Goal: Complete application form

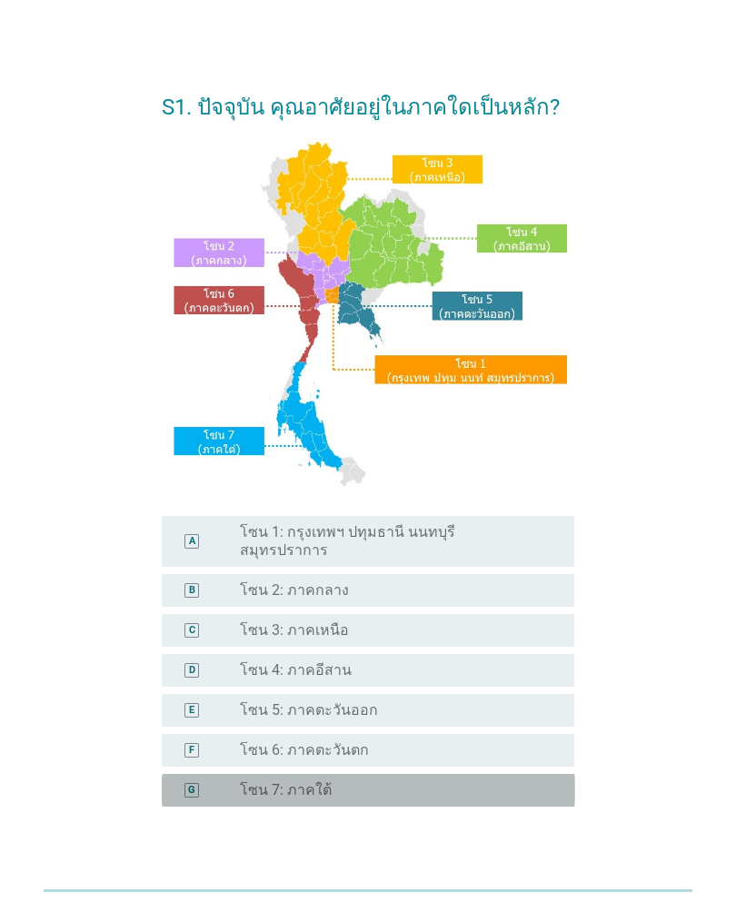
click at [412, 781] on div "radio_button_unchecked โซน 7: ภาคใต้" at bounding box center [392, 790] width 305 height 18
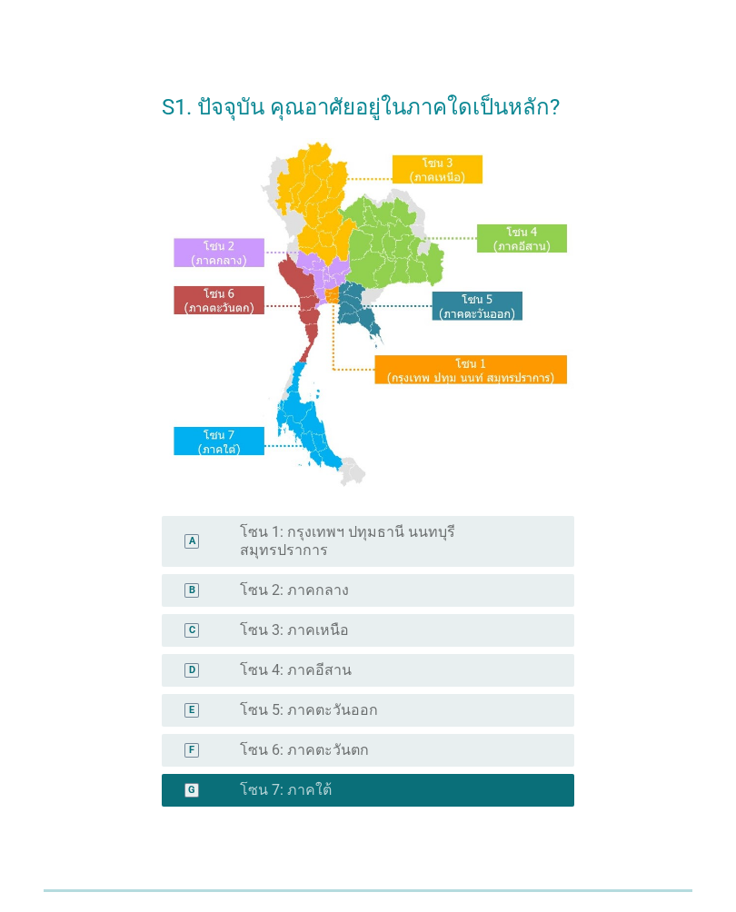
click at [532, 874] on button "ต่อไป" at bounding box center [527, 890] width 80 height 33
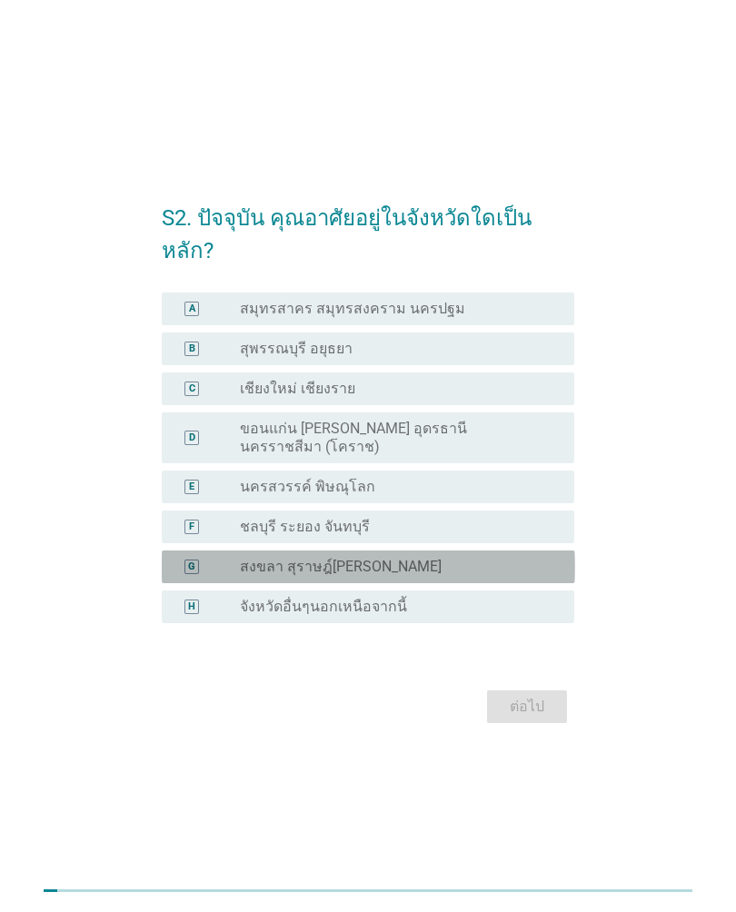
click at [474, 560] on div "G radio_button_unchecked สงขลา สุราษฎ์[PERSON_NAME]" at bounding box center [368, 567] width 413 height 33
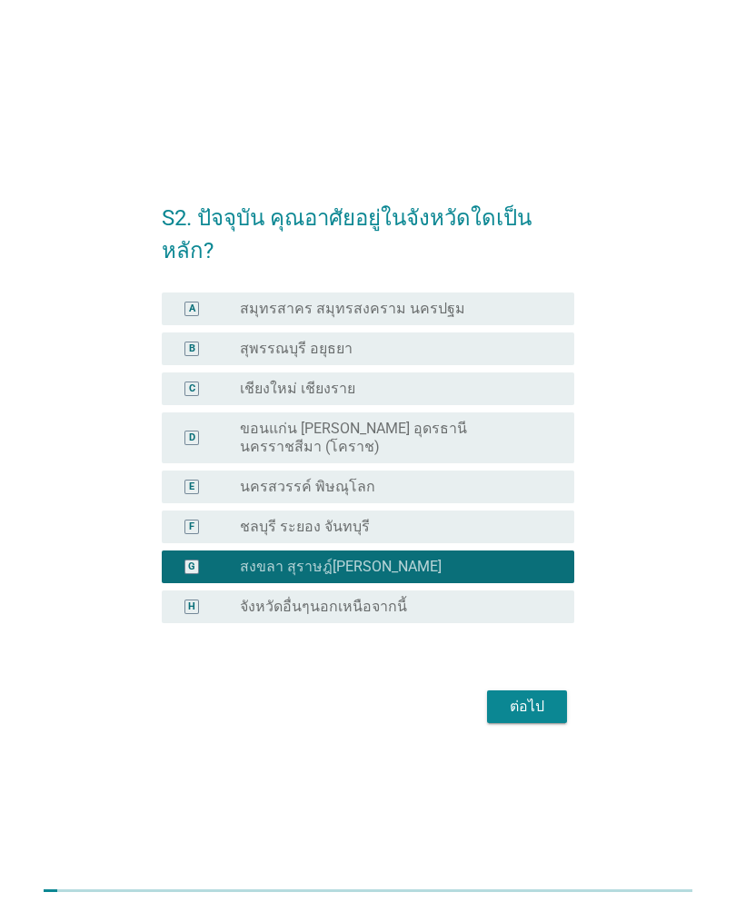
click at [531, 696] on div "ต่อไป" at bounding box center [527, 707] width 51 height 22
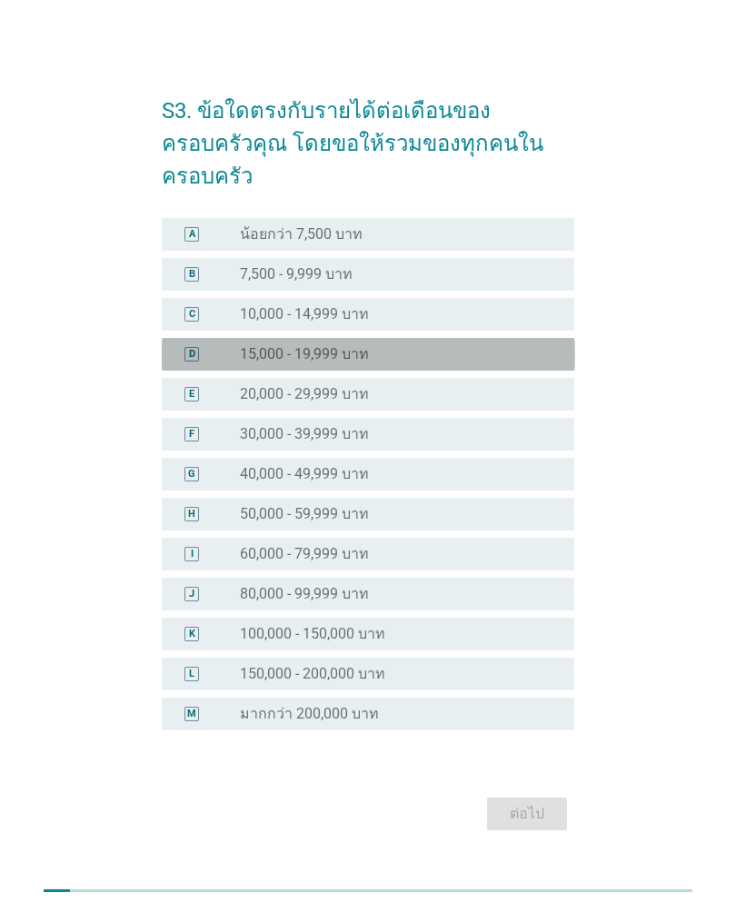
click at [493, 345] on div "radio_button_unchecked 15,000 - 19,999 บาท" at bounding box center [392, 354] width 305 height 18
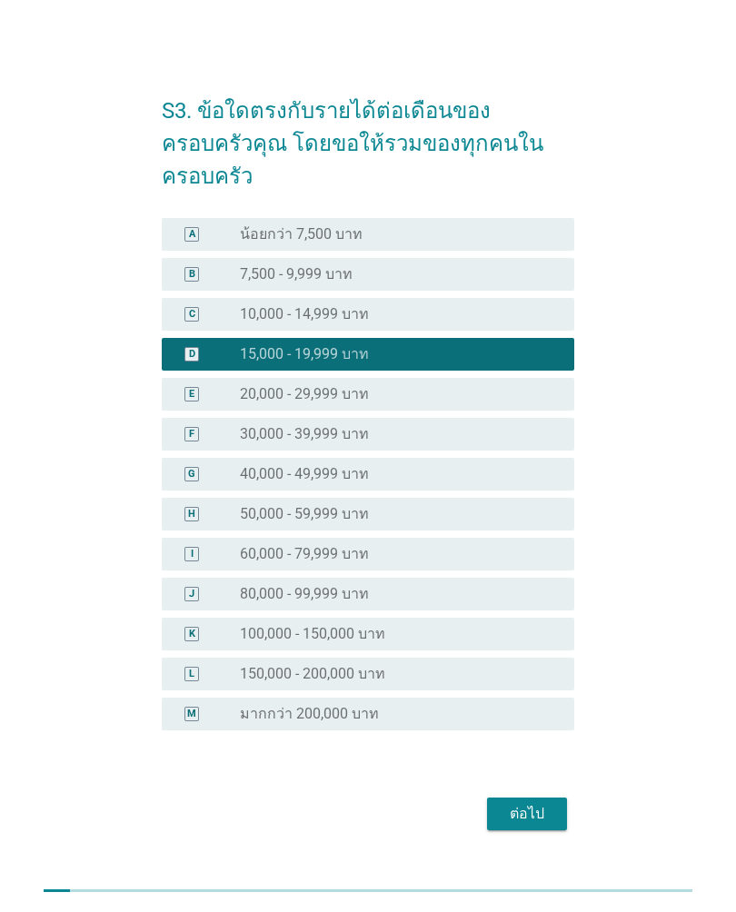
click at [529, 803] on div "ต่อไป" at bounding box center [527, 814] width 51 height 22
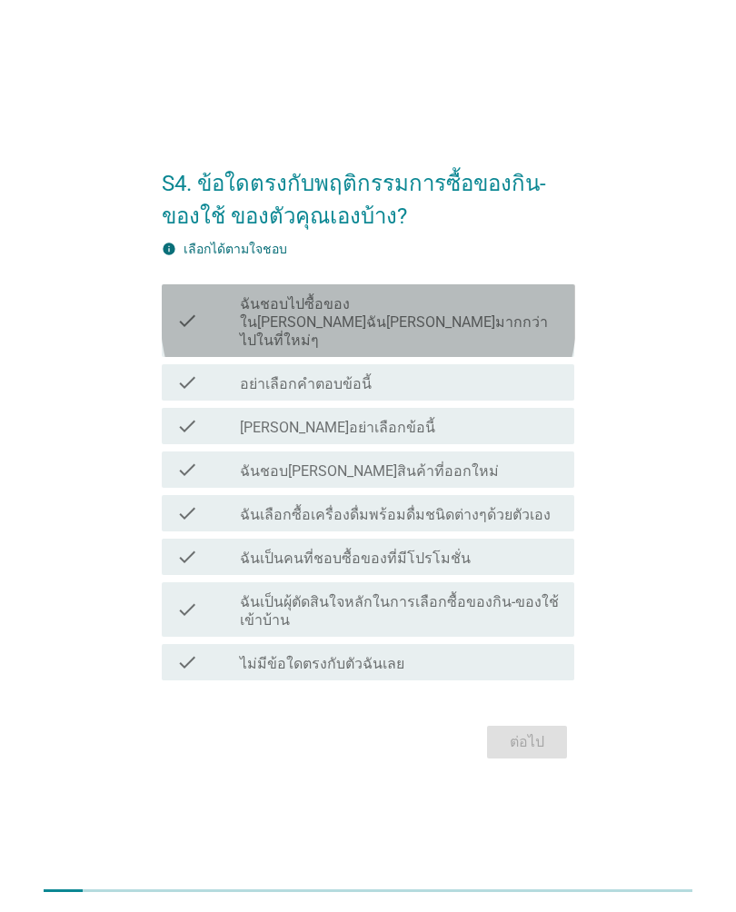
click at [520, 321] on label "ฉันชอบไปซื้อของใน[PERSON_NAME]ฉัน[PERSON_NAME]มากกว่าไปในที่ใหม่ๆ" at bounding box center [400, 322] width 320 height 55
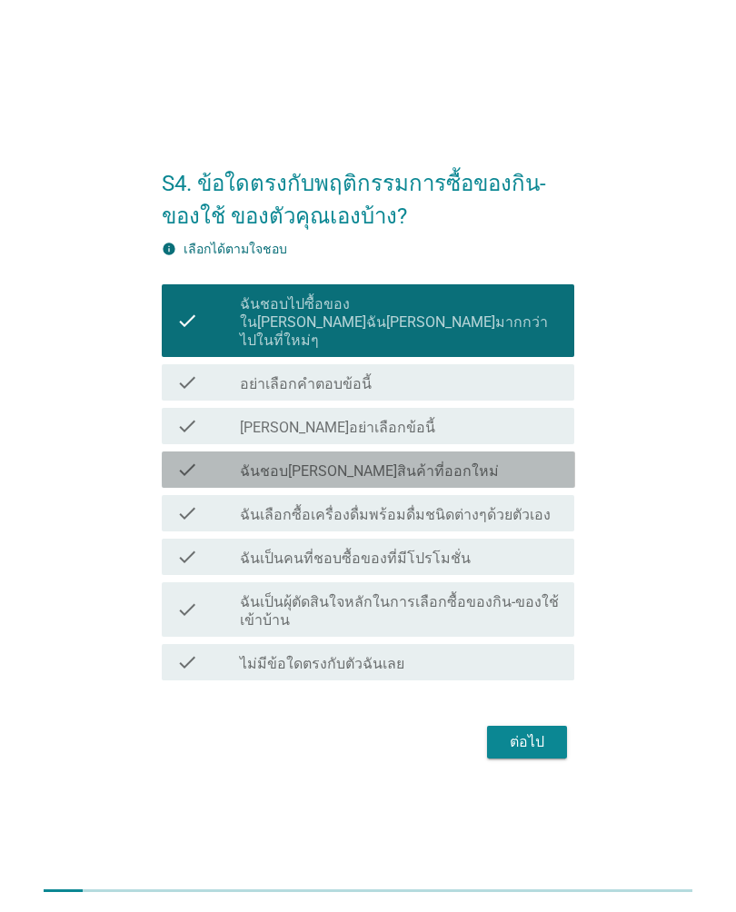
click at [509, 470] on div "check_box_outline_blank ฉันชอบ[PERSON_NAME]สินค้าที่ออกใหม่" at bounding box center [400, 470] width 320 height 22
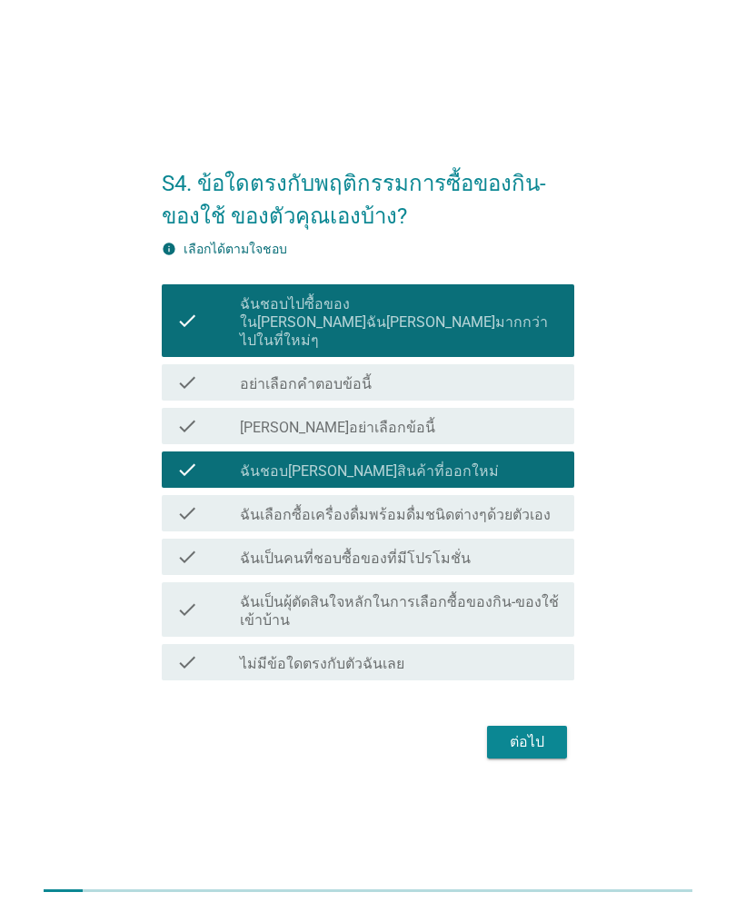
click at [521, 551] on div "check_box_outline_blank ฉันเป็นคนที่ชอบซื้อของที่มีโปรโมชั่น" at bounding box center [400, 557] width 320 height 22
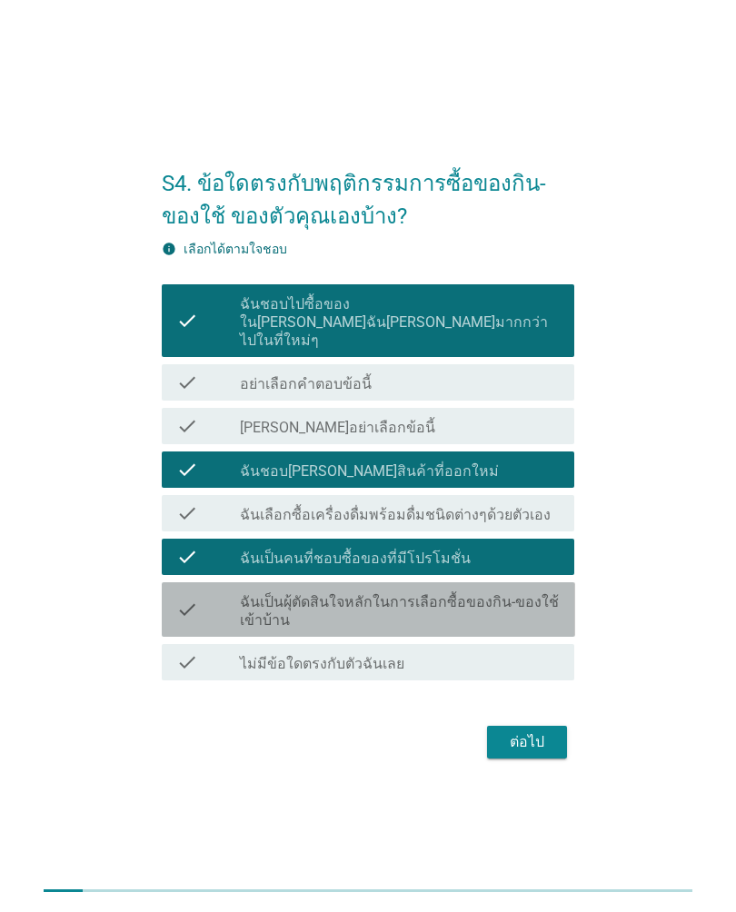
click at [509, 602] on label "ฉันเป็นผุ้ตัดสินใจหลักในการเลือกซื้อของกิน-ของใช้เข้าบ้าน" at bounding box center [400, 611] width 320 height 36
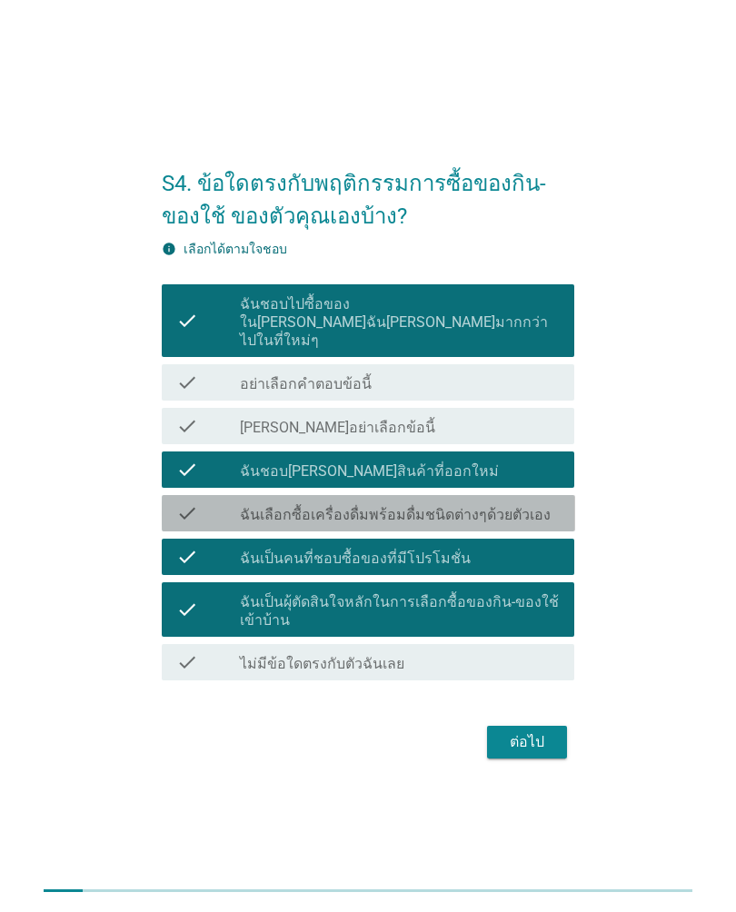
click at [519, 506] on label "ฉันเลือกซื้อเครื่องดื่มพร้อมดื่มชนิดต่างๆด้วยตัวเอง" at bounding box center [395, 515] width 311 height 18
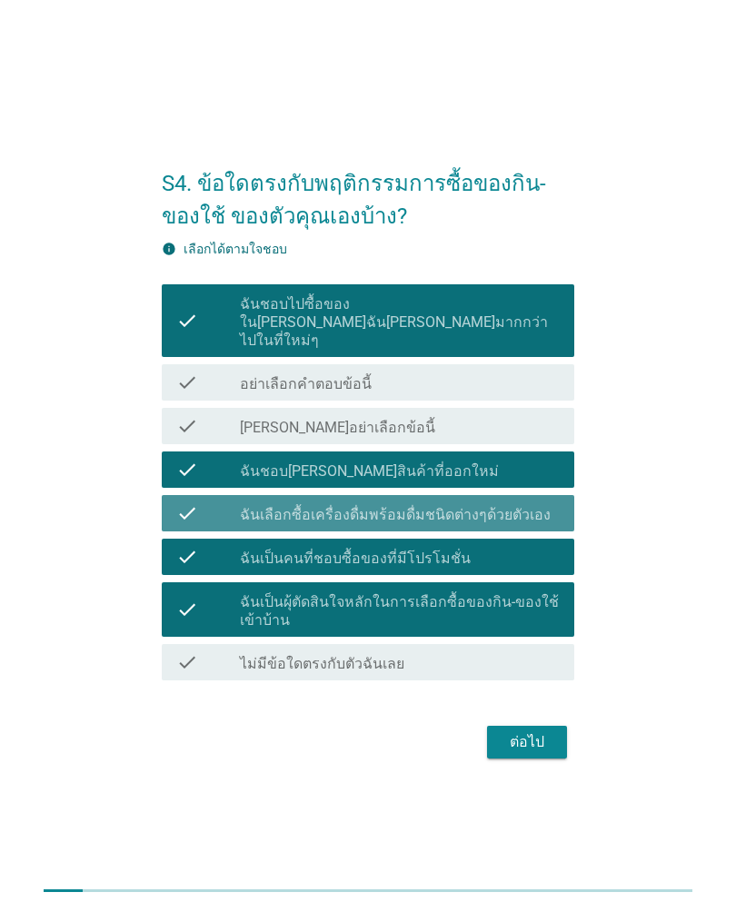
click at [545, 731] on div "ต่อไป" at bounding box center [527, 742] width 51 height 22
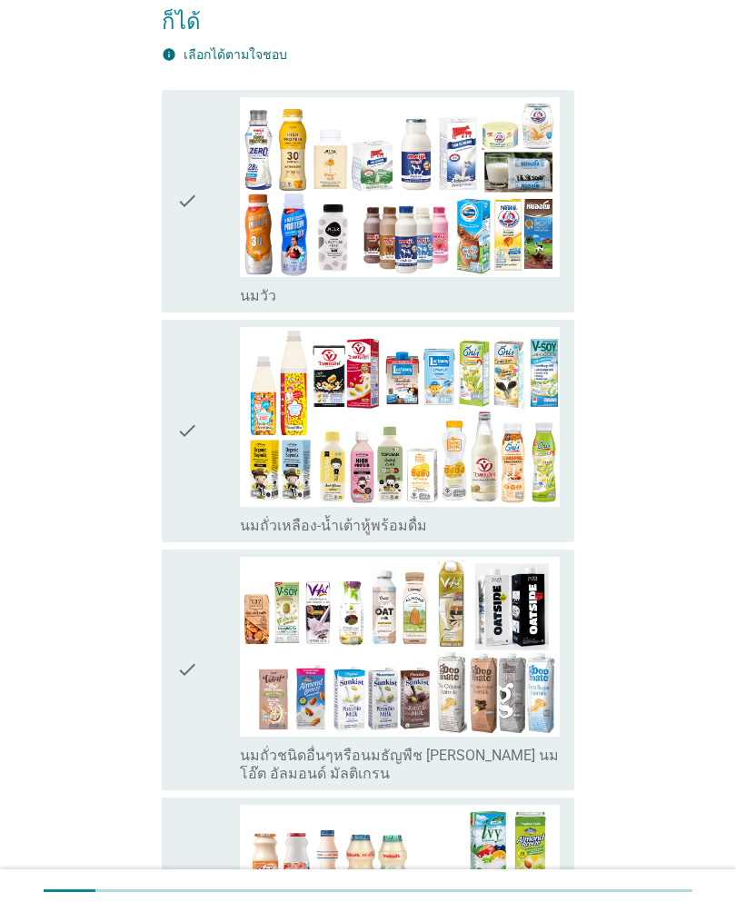
click at [216, 445] on div "check" at bounding box center [208, 431] width 64 height 208
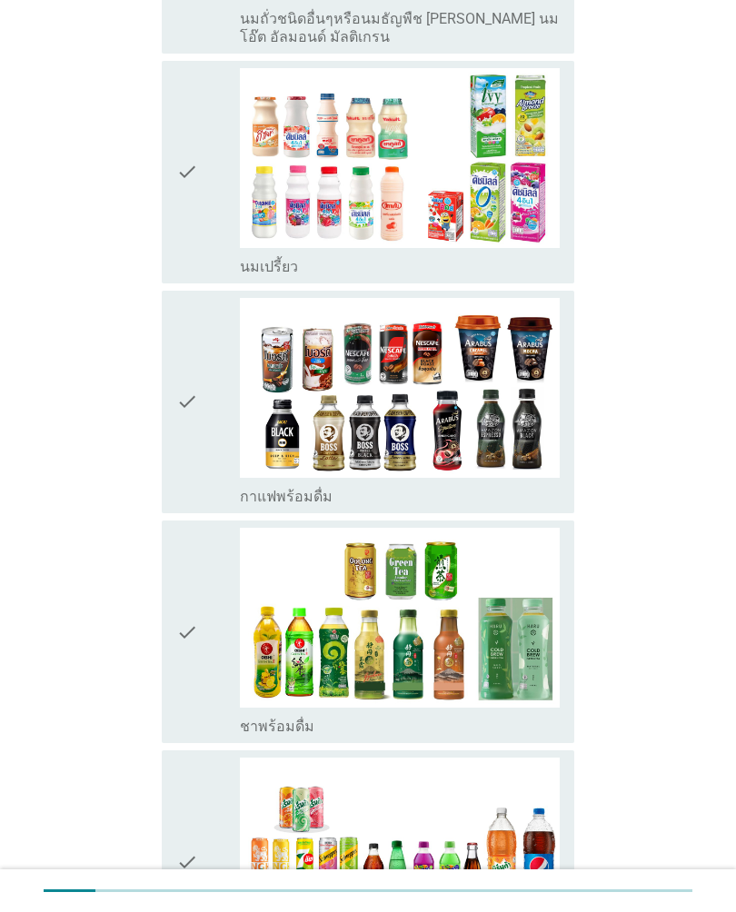
scroll to position [1018, 0]
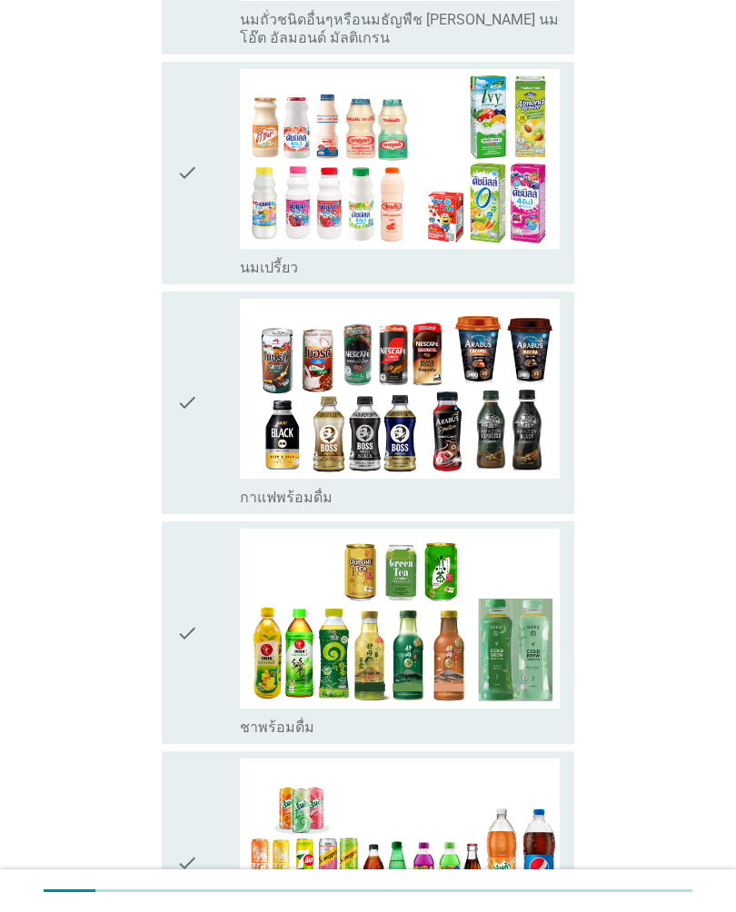
click at [206, 448] on div "check" at bounding box center [208, 403] width 64 height 208
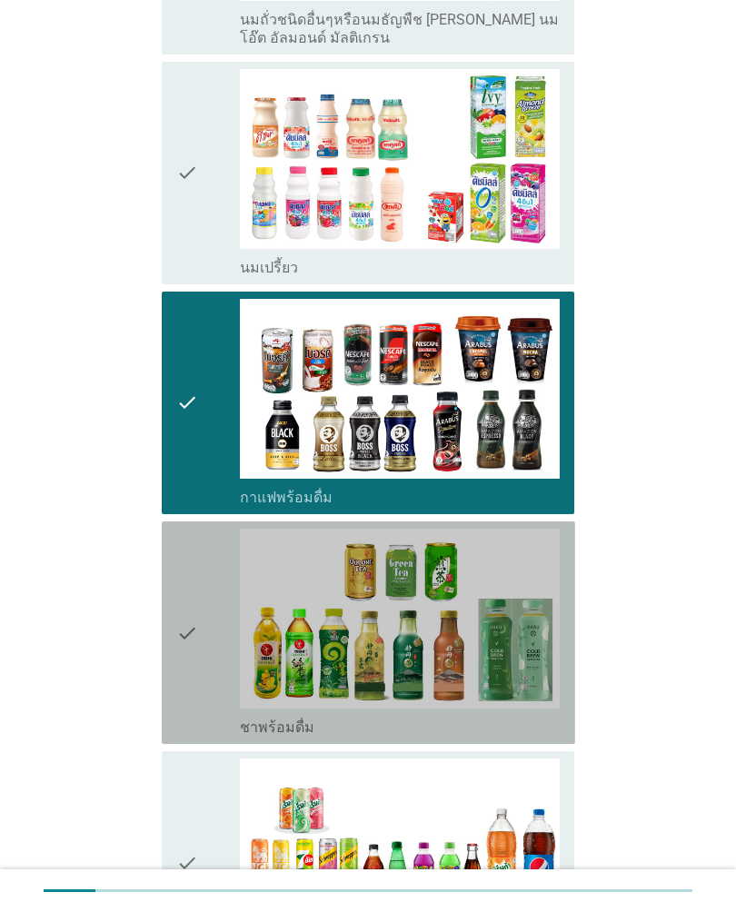
click at [212, 653] on div "check" at bounding box center [208, 633] width 64 height 208
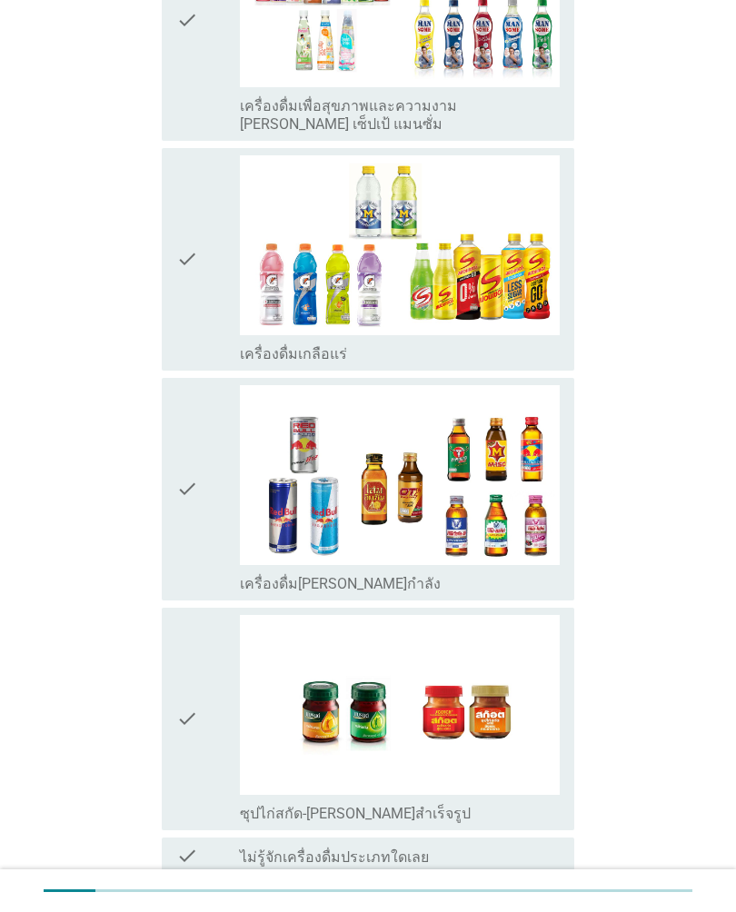
scroll to position [2897, 0]
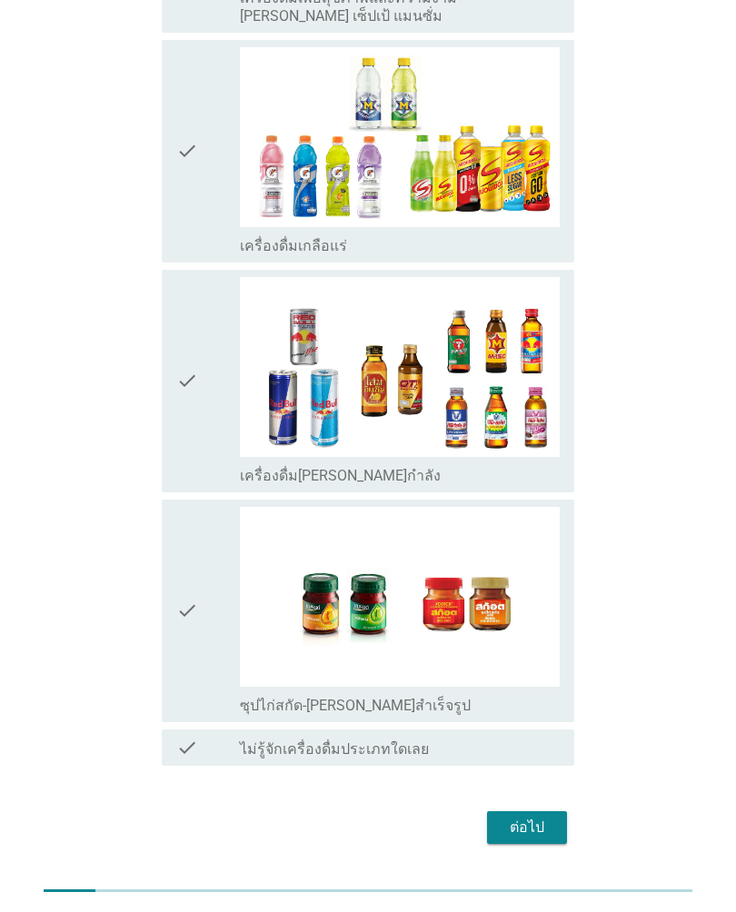
click at [530, 817] on div "ต่อไป" at bounding box center [527, 828] width 51 height 22
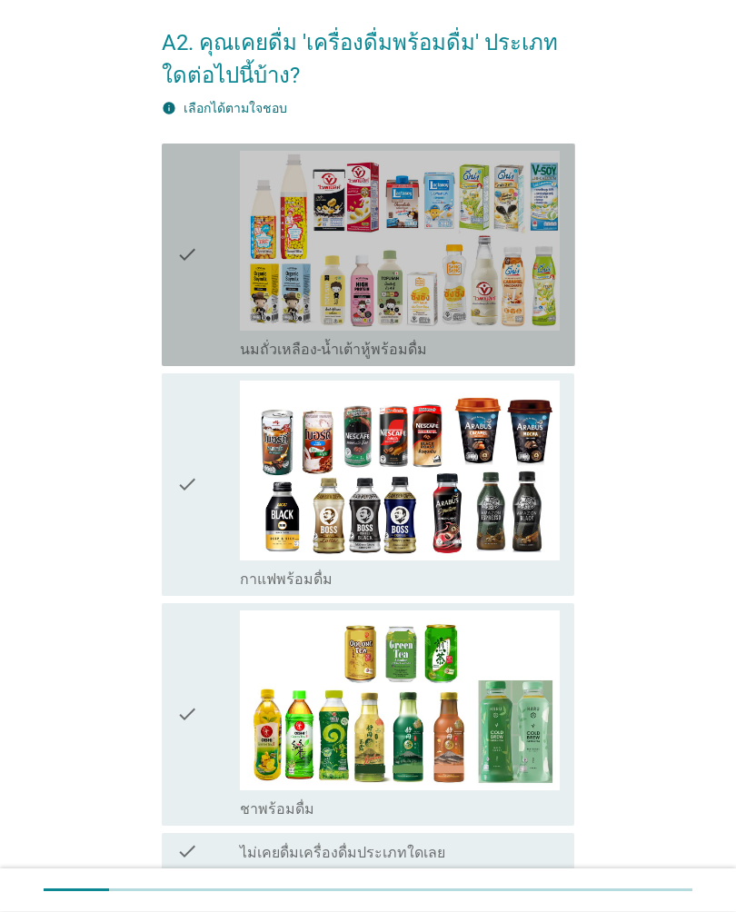
scroll to position [65, 0]
click at [214, 295] on div "check" at bounding box center [208, 255] width 64 height 208
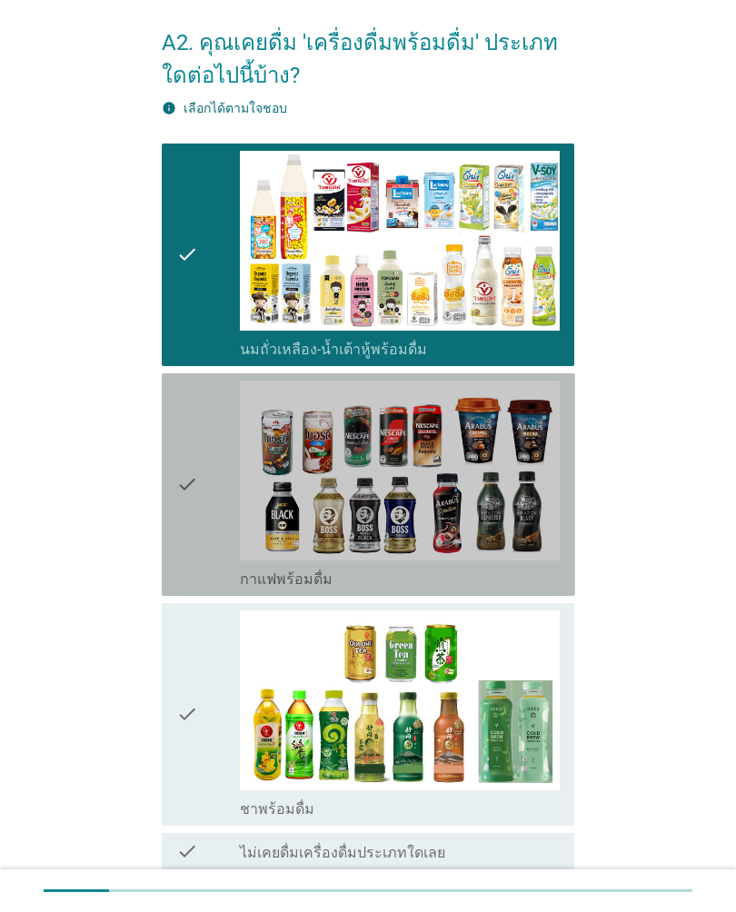
click at [207, 507] on div "check" at bounding box center [208, 485] width 64 height 208
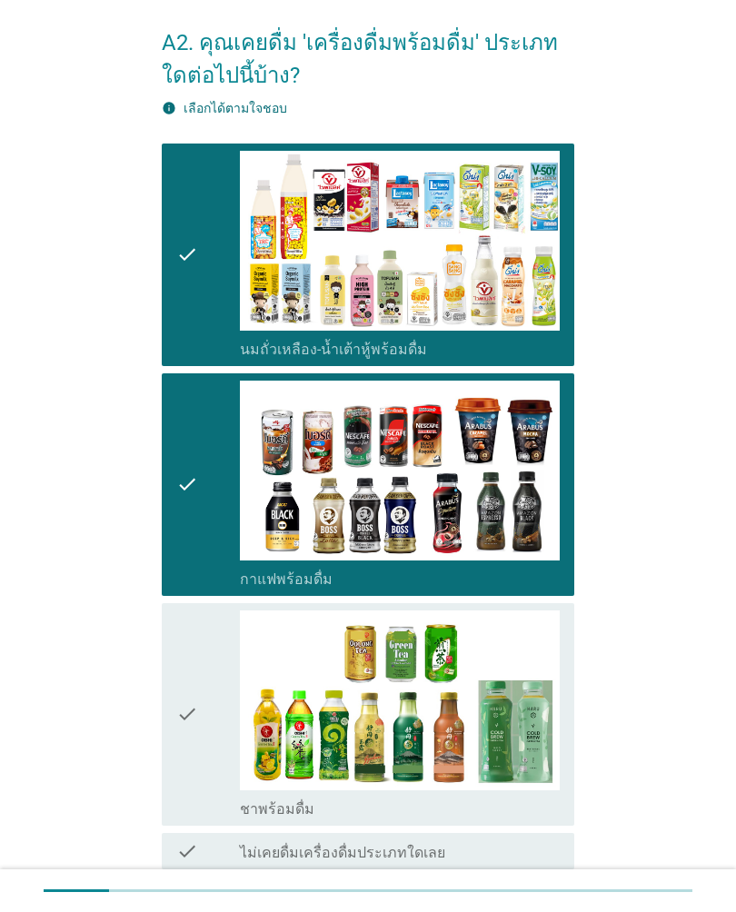
click at [198, 740] on div "check" at bounding box center [208, 715] width 64 height 208
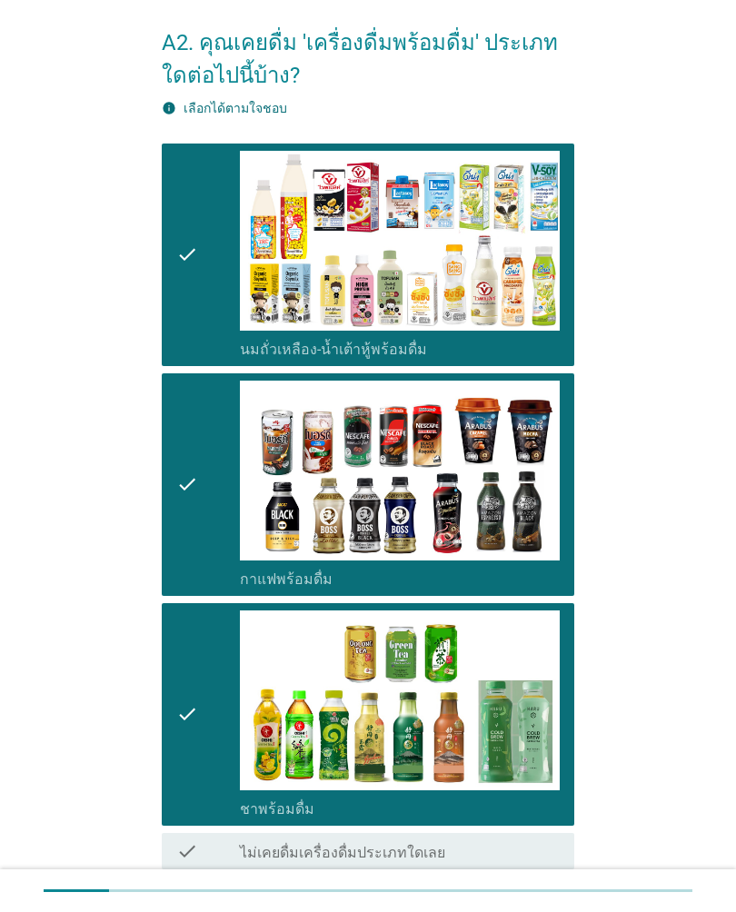
scroll to position [220, 0]
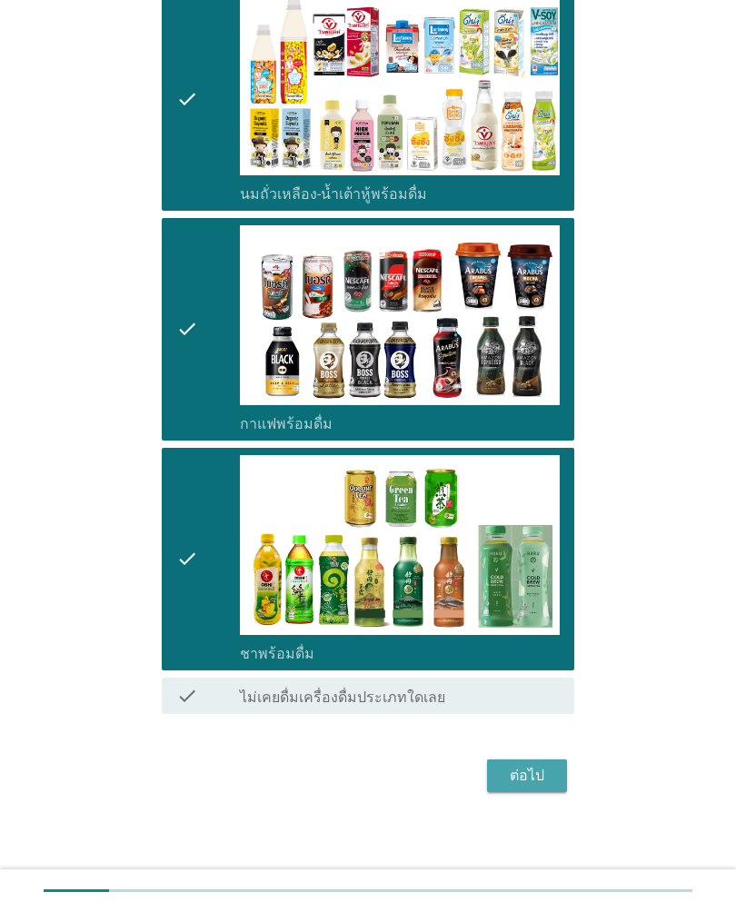
click at [542, 776] on div "ต่อไป" at bounding box center [527, 776] width 51 height 22
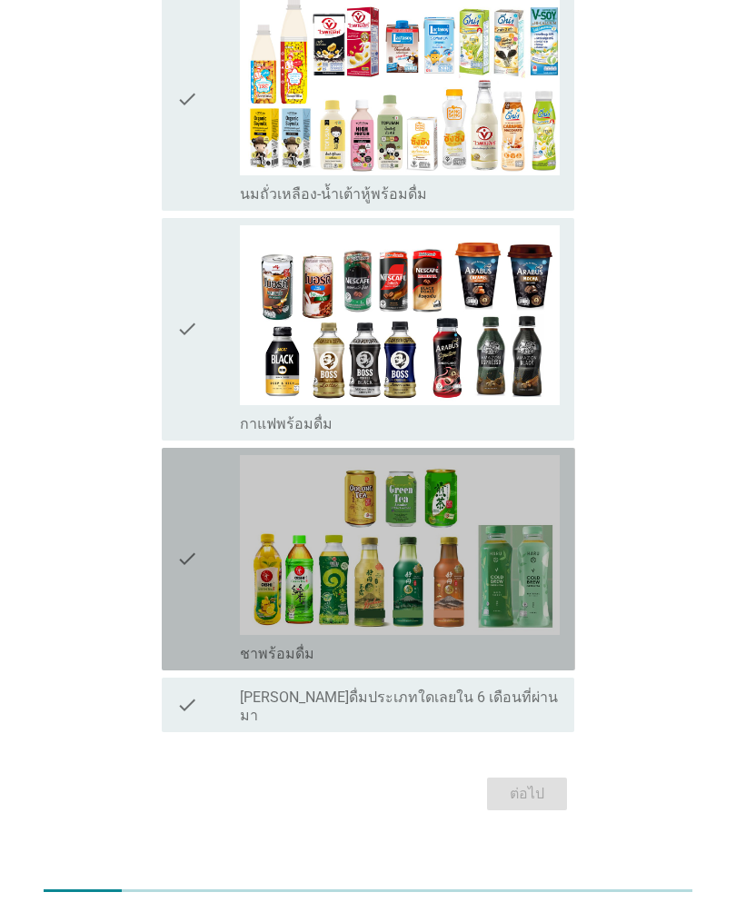
click at [213, 587] on div "check" at bounding box center [208, 559] width 64 height 208
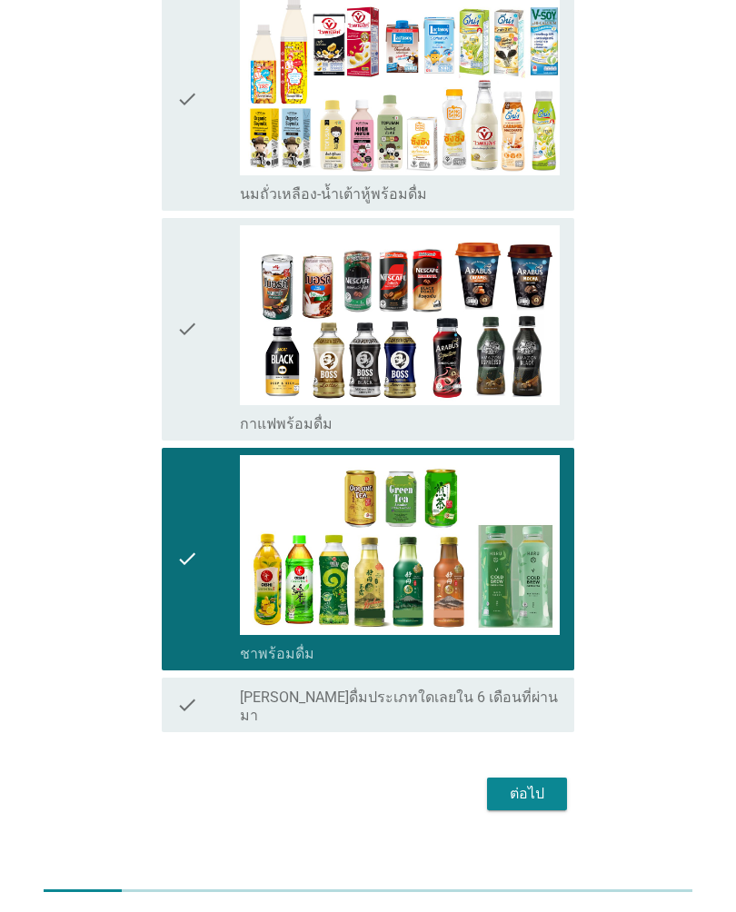
click at [219, 357] on div "check" at bounding box center [208, 329] width 64 height 208
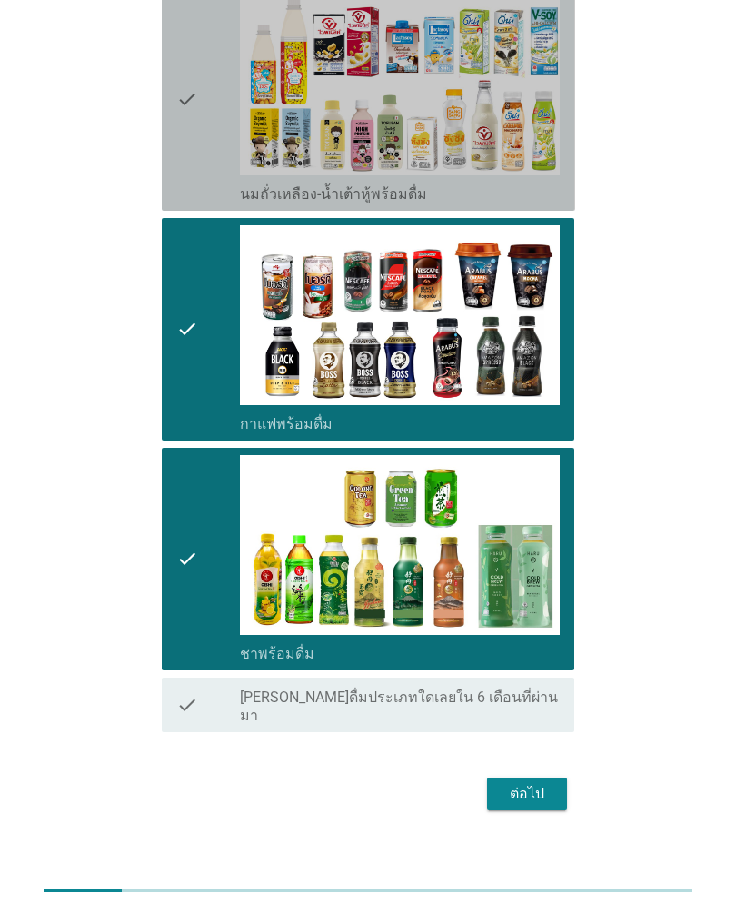
click at [208, 133] on div "check" at bounding box center [208, 99] width 64 height 208
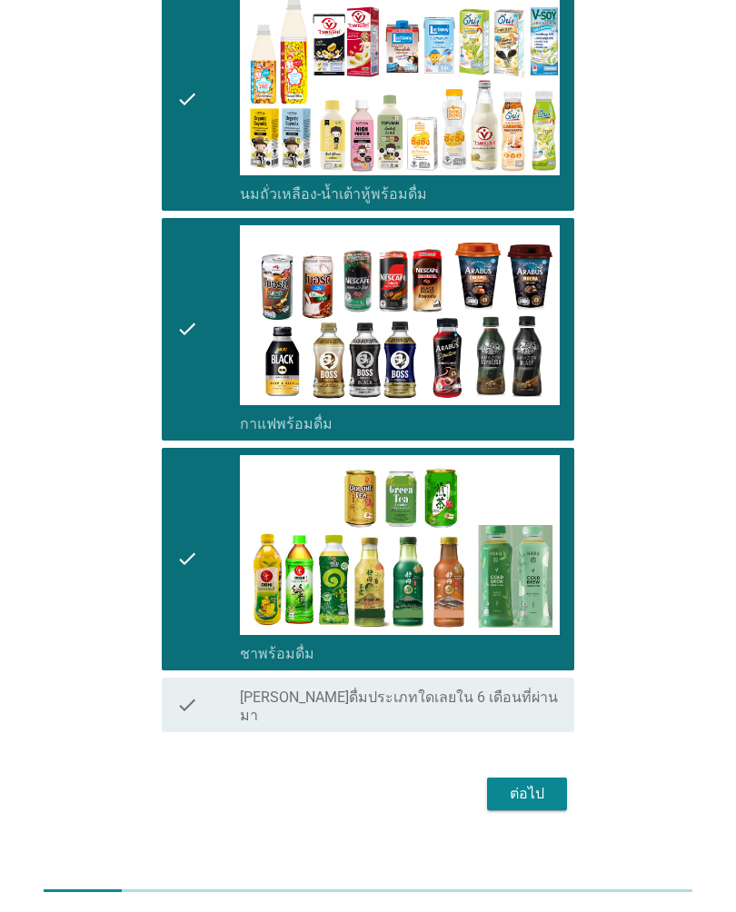
click at [537, 784] on div "ต่อไป" at bounding box center [527, 794] width 51 height 22
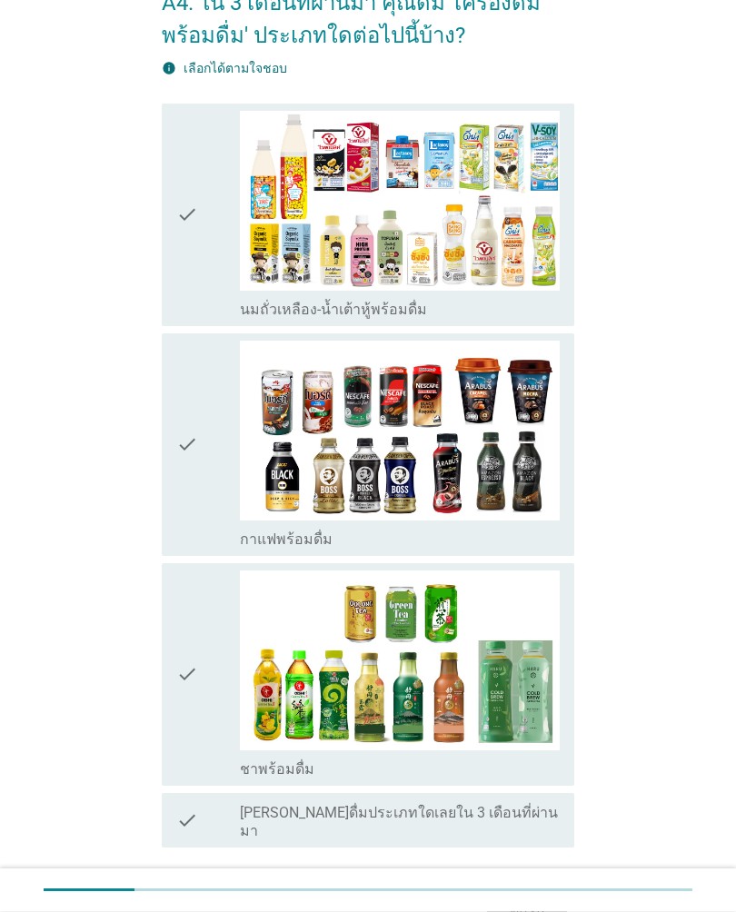
scroll to position [116, 0]
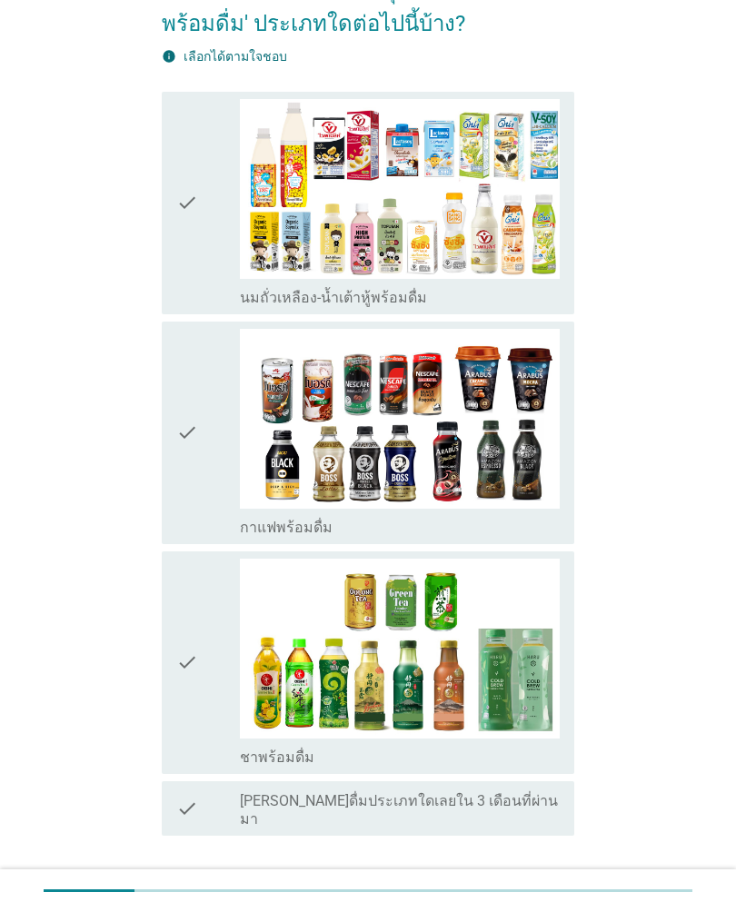
click at [205, 680] on div "check" at bounding box center [208, 663] width 64 height 208
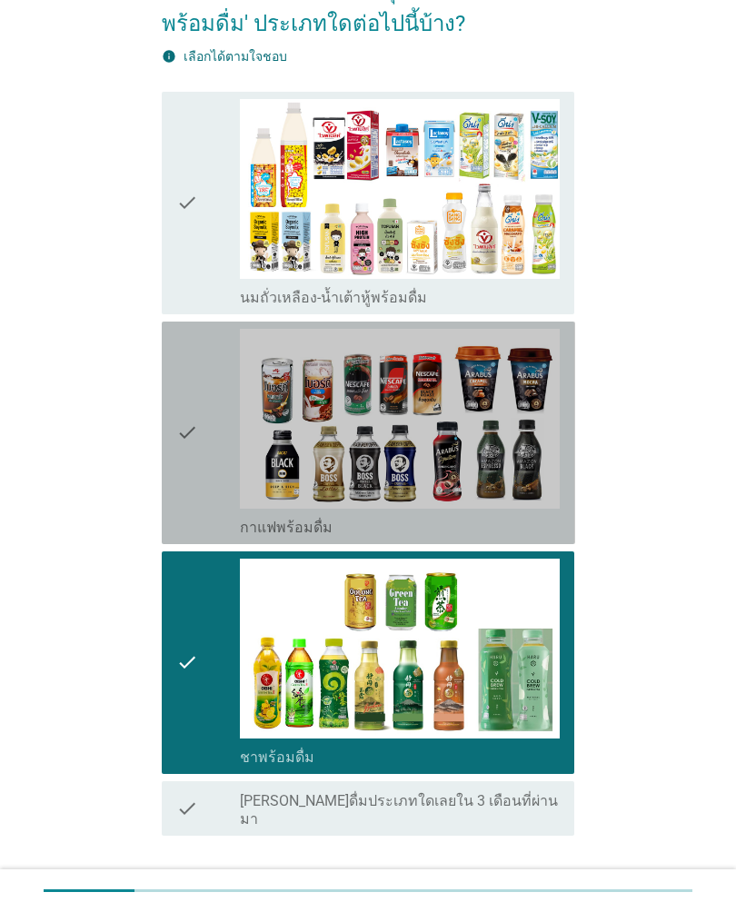
click at [218, 463] on div "check" at bounding box center [208, 433] width 64 height 208
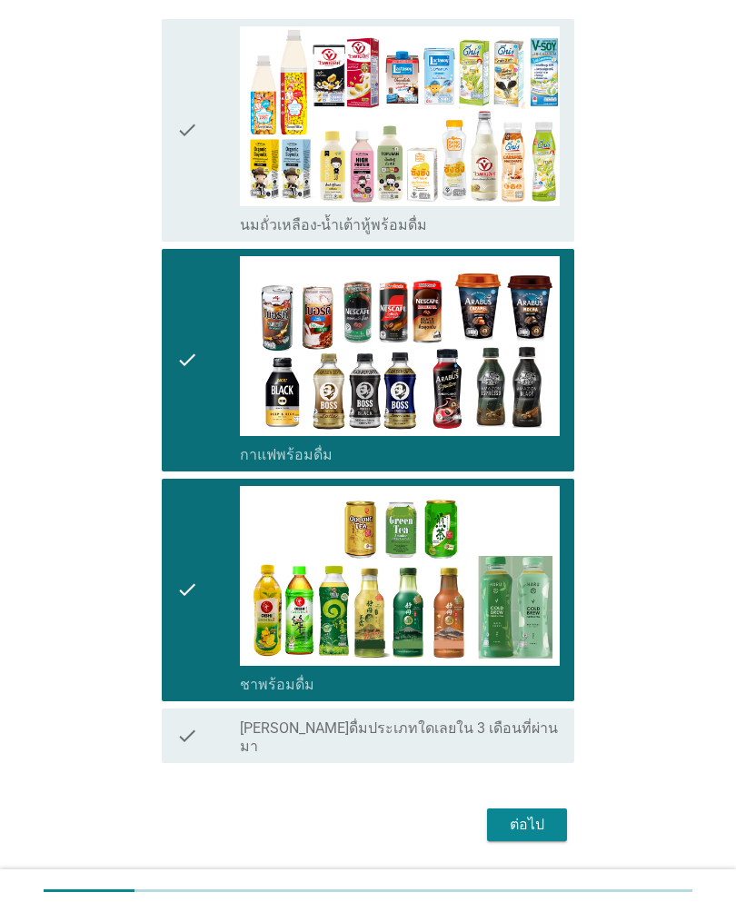
scroll to position [220, 0]
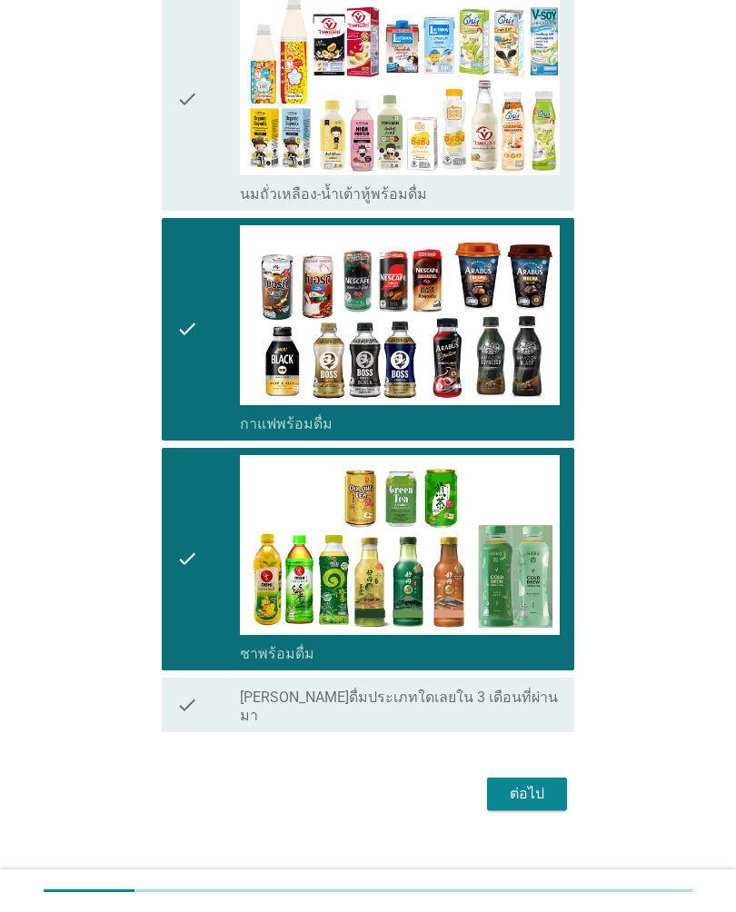
click at [533, 783] on div "ต่อไป" at bounding box center [527, 794] width 51 height 22
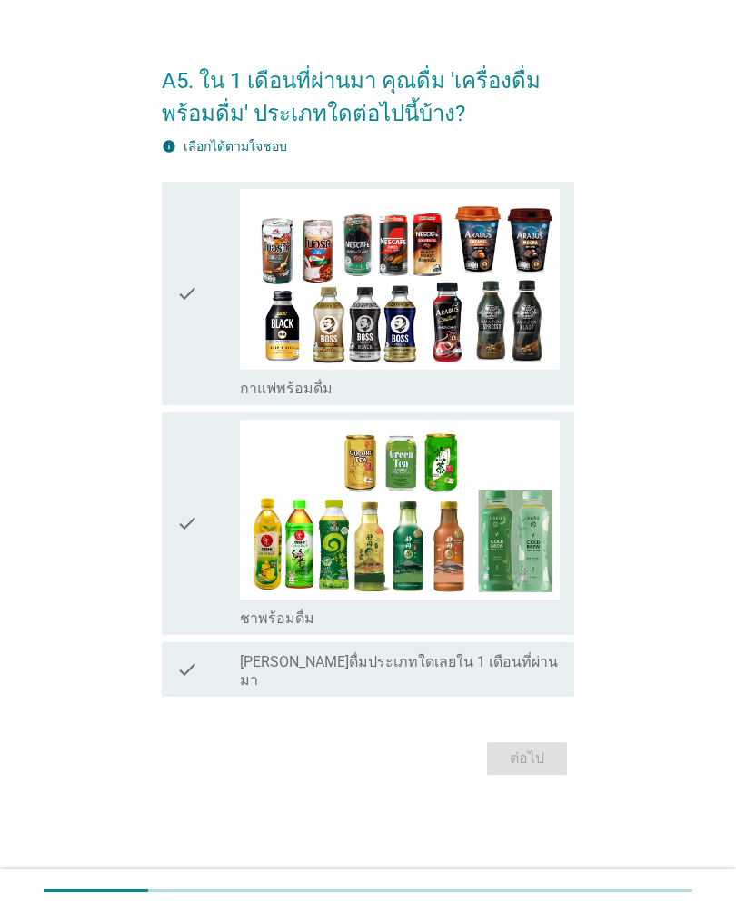
scroll to position [0, 0]
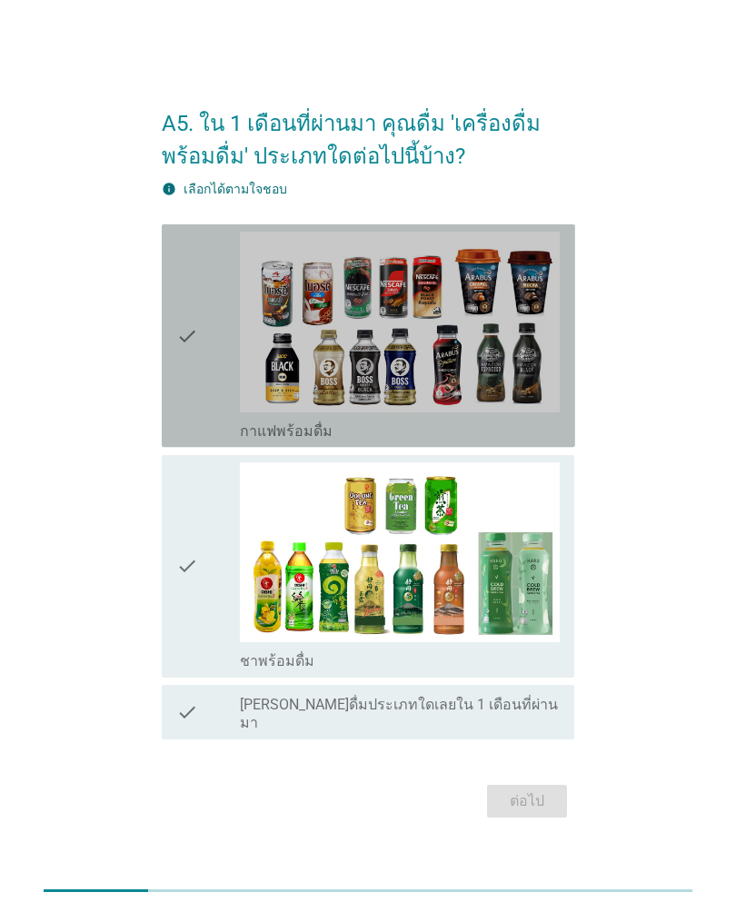
click at [223, 403] on div "check" at bounding box center [208, 336] width 64 height 208
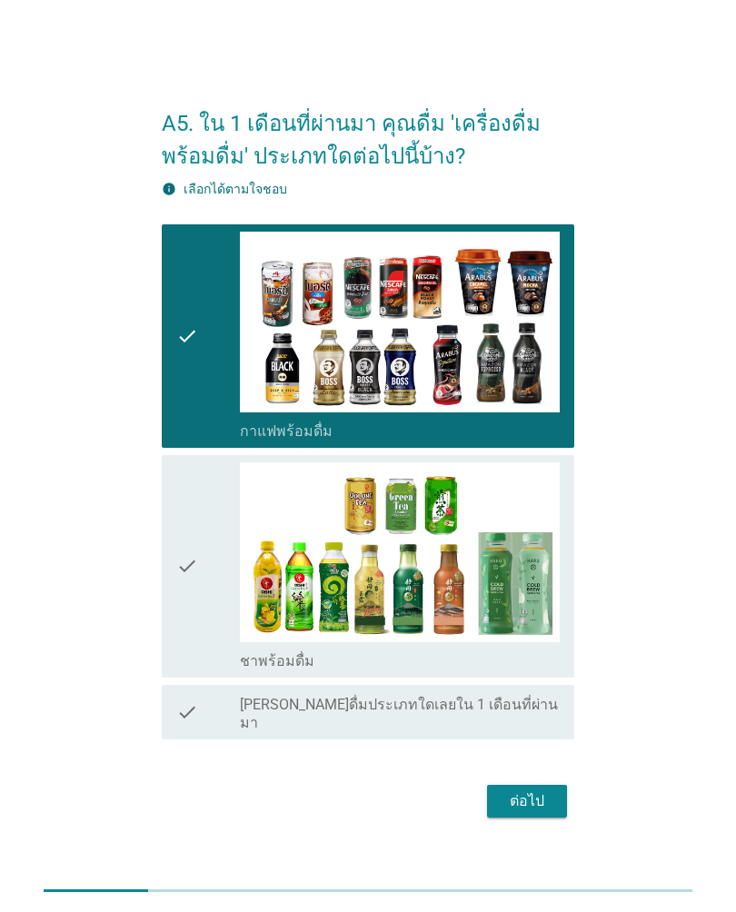
click at [203, 603] on div "check" at bounding box center [208, 566] width 64 height 208
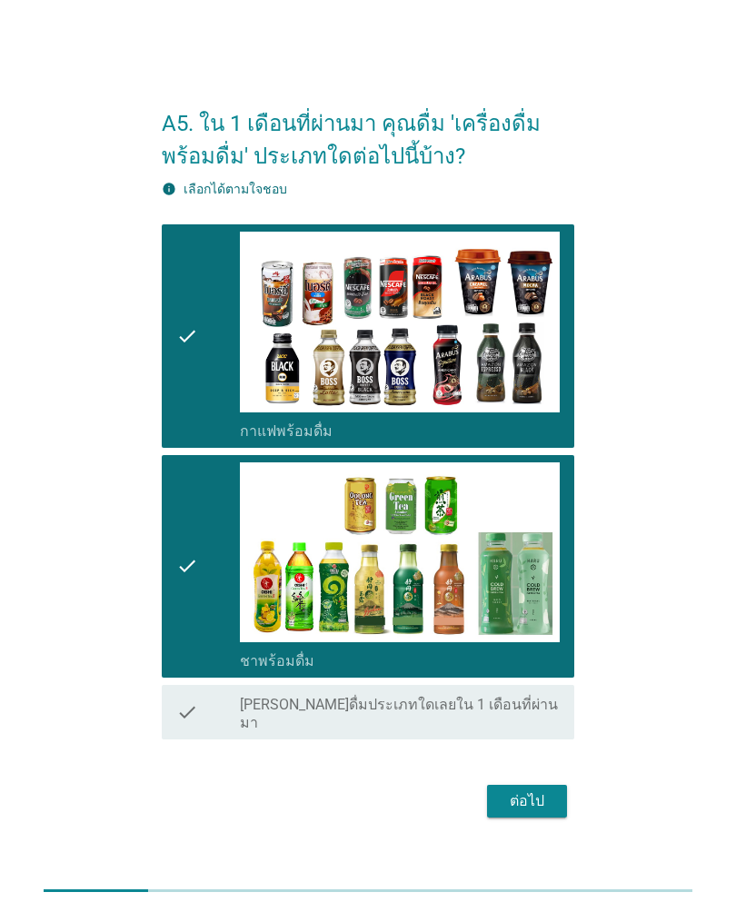
click at [539, 790] on div "ต่อไป" at bounding box center [527, 801] width 51 height 22
